Goal: Information Seeking & Learning: Check status

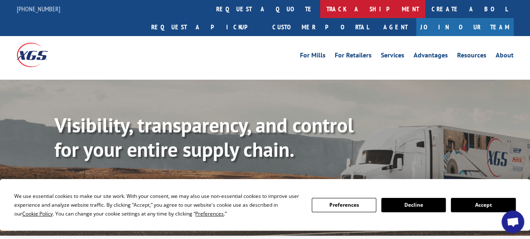
click at [320, 15] on link "track a shipment" at bounding box center [372, 9] width 105 height 18
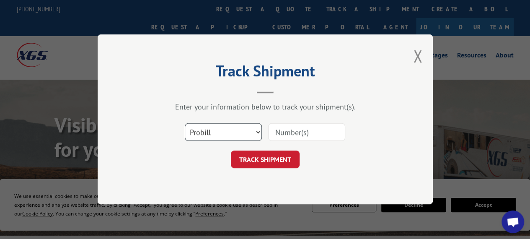
click at [245, 138] on select "Select category... Probill BOL PO" at bounding box center [223, 133] width 77 height 18
select select "bol"
click at [185, 124] on select "Select category... Probill BOL PO" at bounding box center [223, 133] width 77 height 18
click at [288, 135] on input at bounding box center [306, 133] width 77 height 18
paste input "742892"
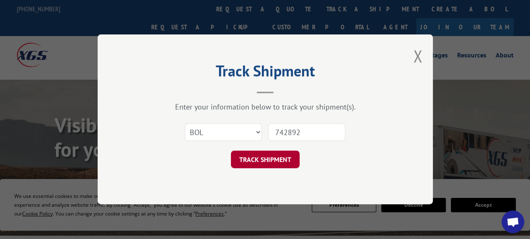
type input "742892"
click at [273, 158] on button "TRACK SHIPMENT" at bounding box center [265, 160] width 69 height 18
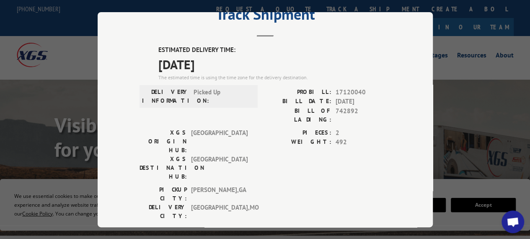
scroll to position [35, 0]
click at [461, 23] on div "Track Shipment ESTIMATED DELIVERY TIME: [DATE] The estimated time is using the …" at bounding box center [265, 119] width 530 height 239
click at [482, 159] on div "Track Shipment ESTIMATED DELIVERY TIME: [DATE] The estimated time is using the …" at bounding box center [265, 119] width 530 height 239
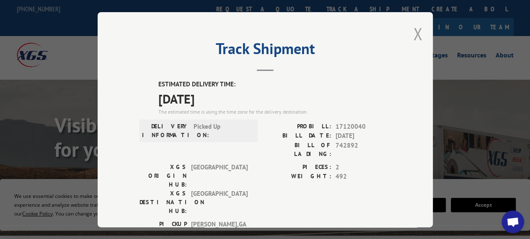
click at [413, 25] on button "Close modal" at bounding box center [417, 34] width 9 height 22
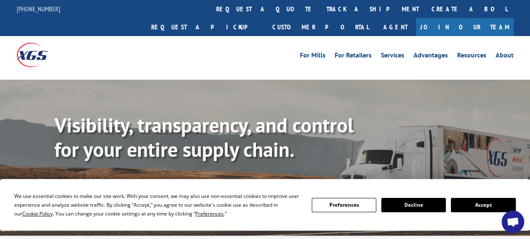
click at [467, 202] on button "Accept" at bounding box center [483, 205] width 65 height 14
